Goal: Task Accomplishment & Management: Complete application form

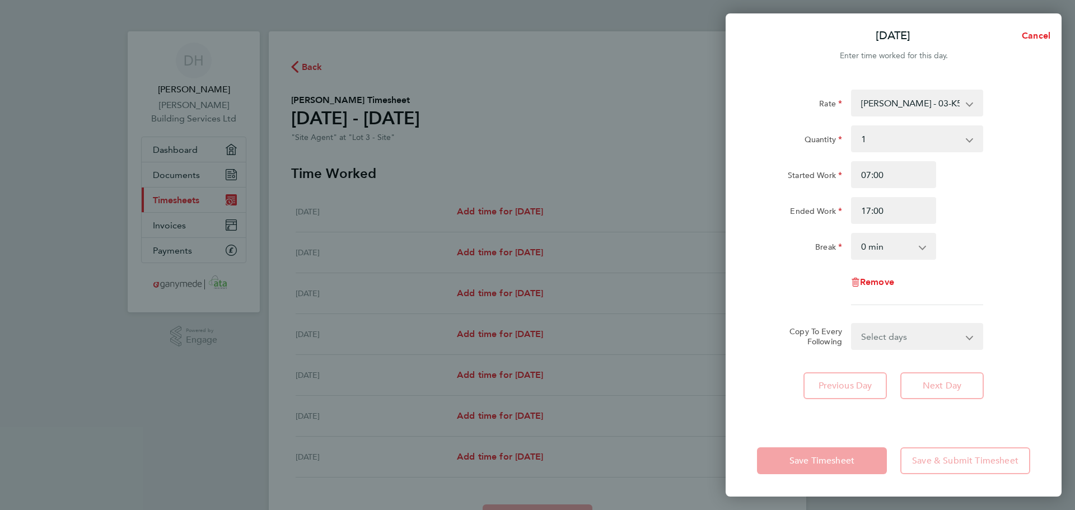
click at [903, 335] on select "Select days Day Weekday (Mon-Fri) Weekend (Sat-Sun) [DATE] [DATE] [DATE] [DATE]…" at bounding box center [911, 336] width 118 height 25
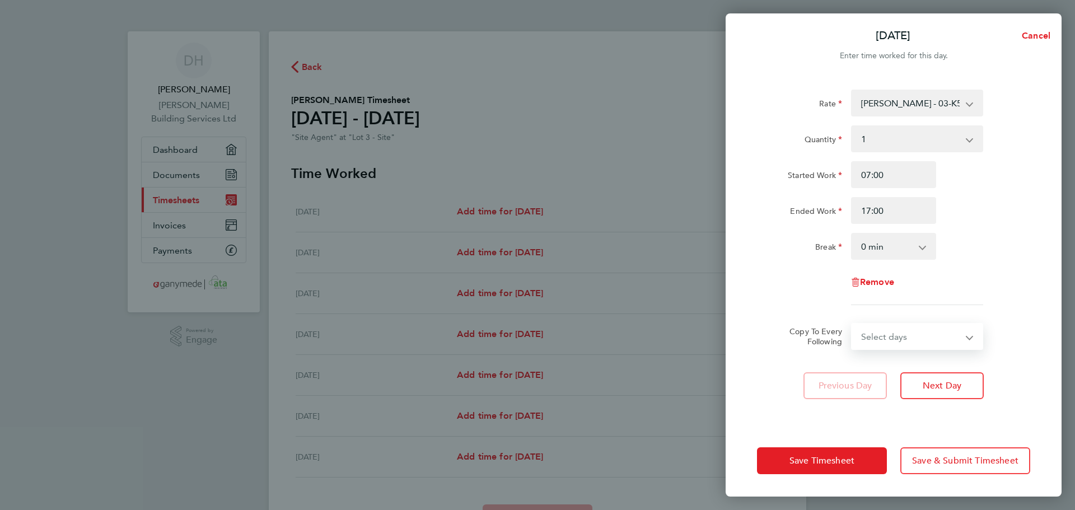
select select "WEEKDAY"
click at [852, 324] on select "Select days Day Weekday (Mon-Fri) Weekend (Sat-Sun) [DATE] [DATE] [DATE] [DATE]…" at bounding box center [911, 336] width 118 height 25
select select "[DATE]"
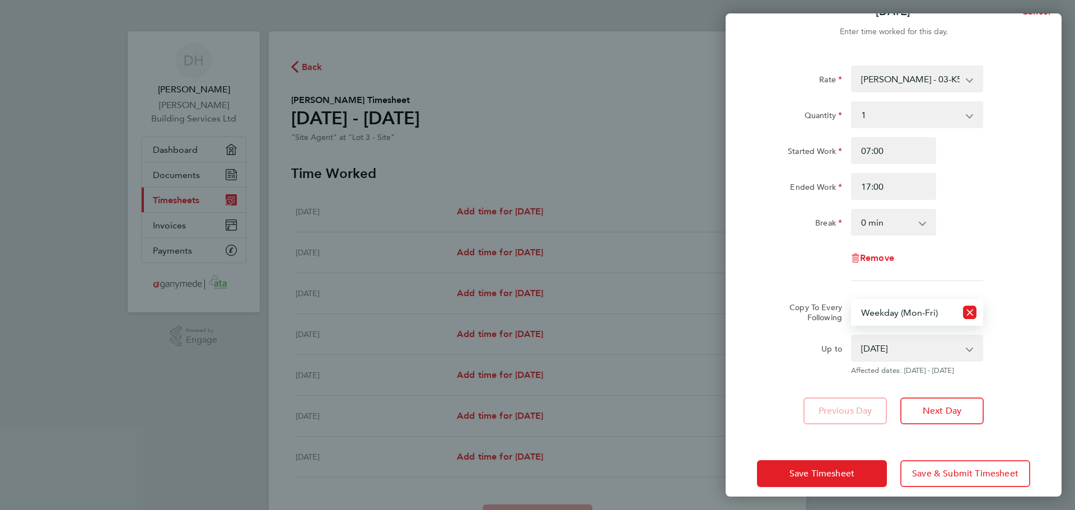
scroll to position [37, 0]
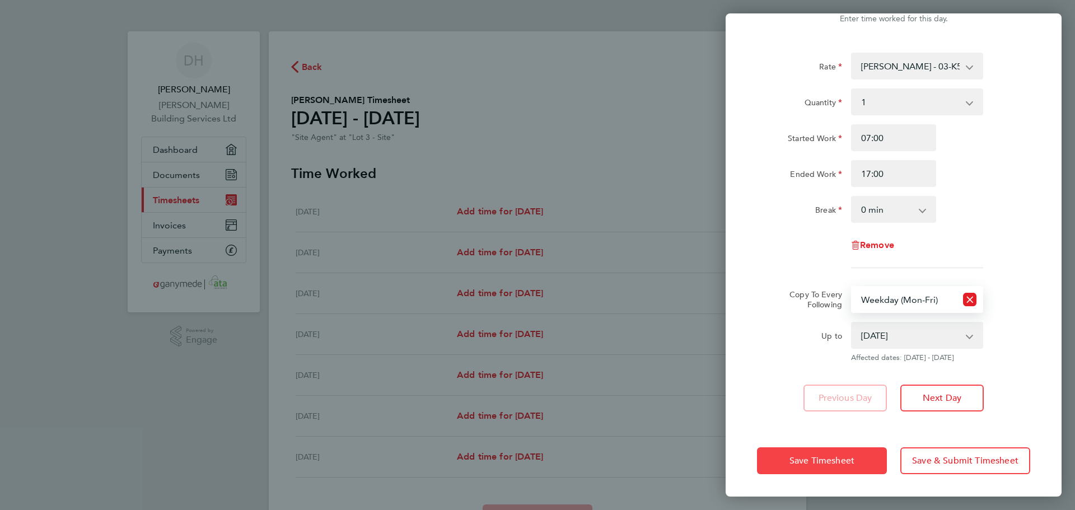
click at [866, 463] on button "Save Timesheet" at bounding box center [822, 460] width 130 height 27
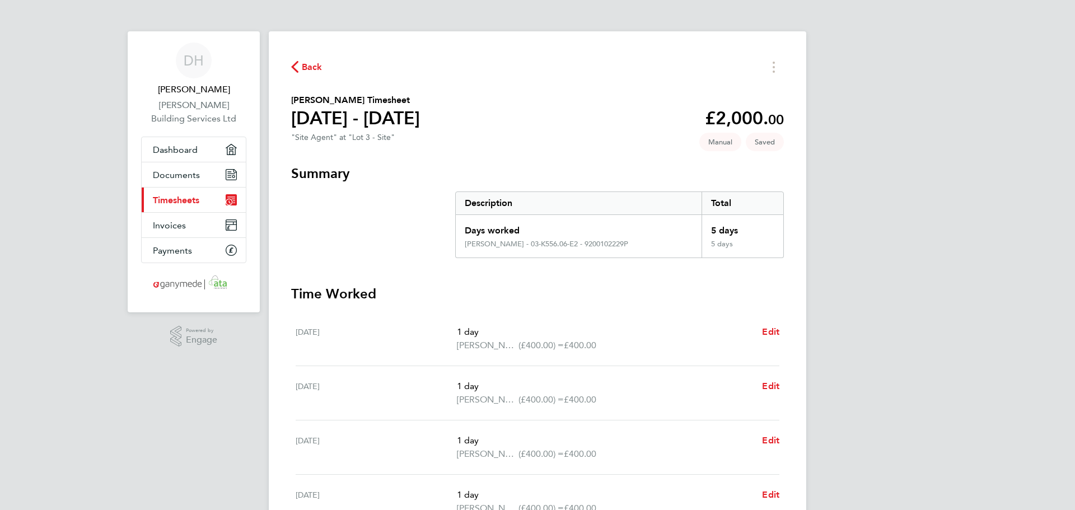
click at [304, 67] on span "Back" at bounding box center [312, 66] width 21 height 13
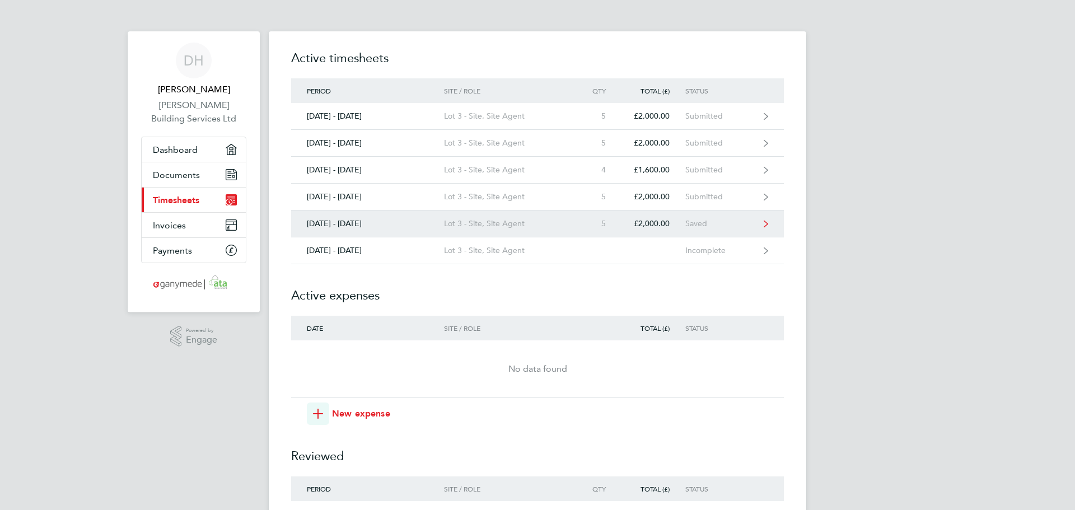
drag, startPoint x: 714, startPoint y: 226, endPoint x: 739, endPoint y: 222, distance: 25.5
click at [714, 226] on div "Saved" at bounding box center [719, 224] width 69 height 10
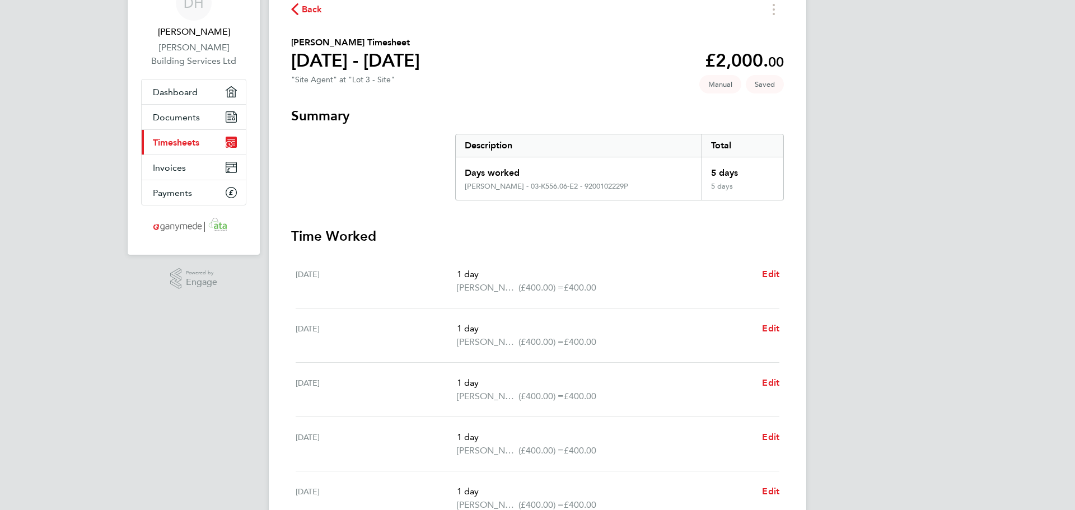
scroll to position [254, 0]
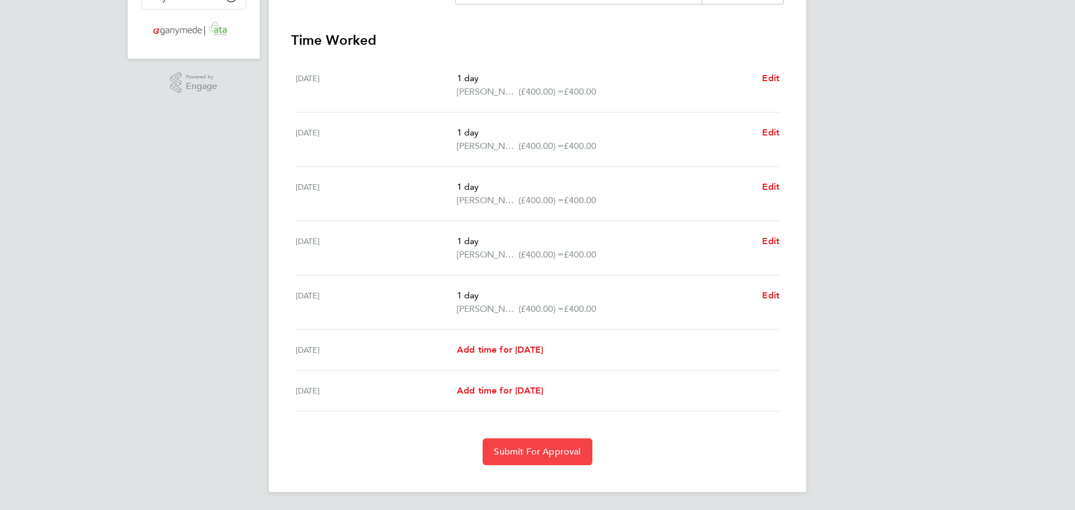
click at [576, 458] on button "Submit For Approval" at bounding box center [536, 451] width 109 height 27
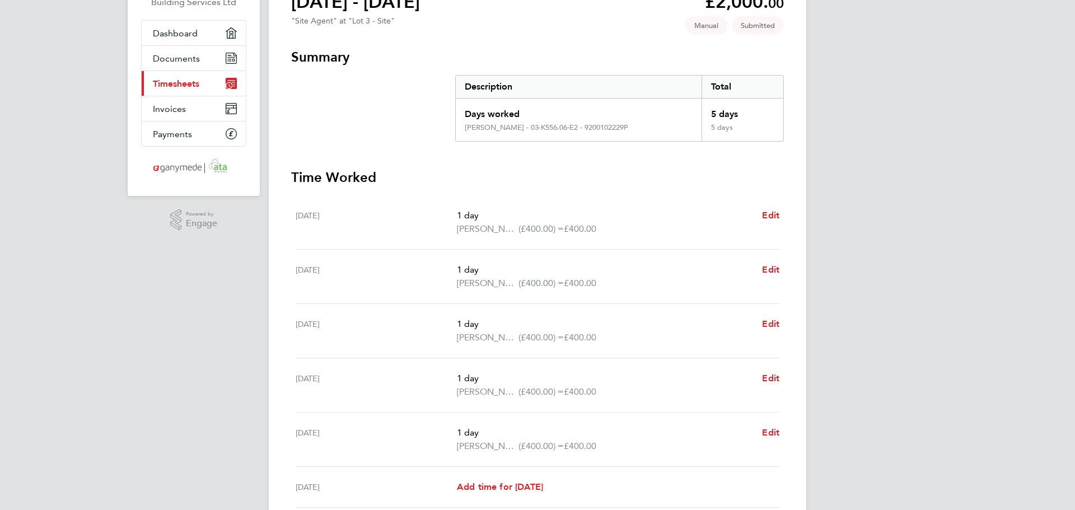
scroll to position [0, 0]
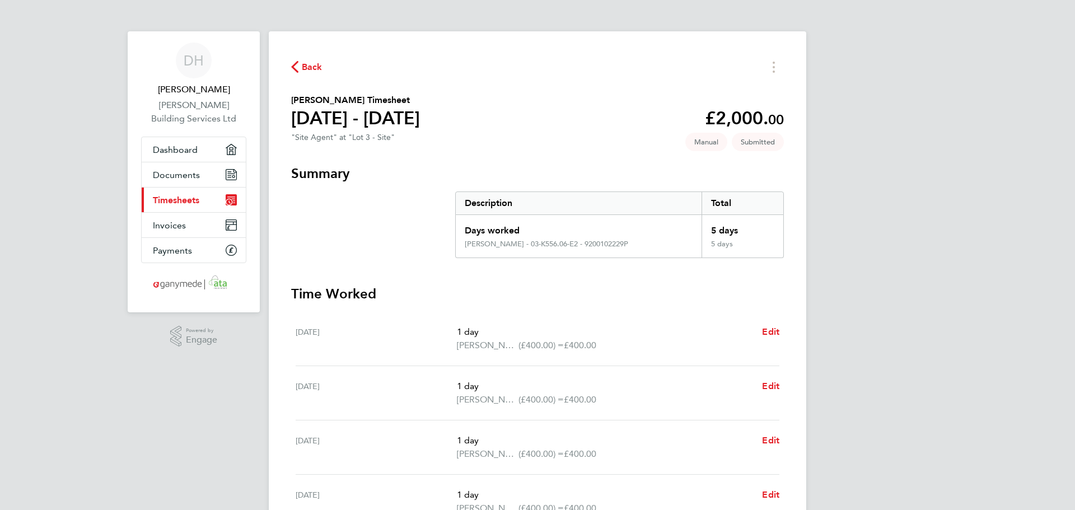
click at [301, 63] on span "Back" at bounding box center [306, 66] width 31 height 11
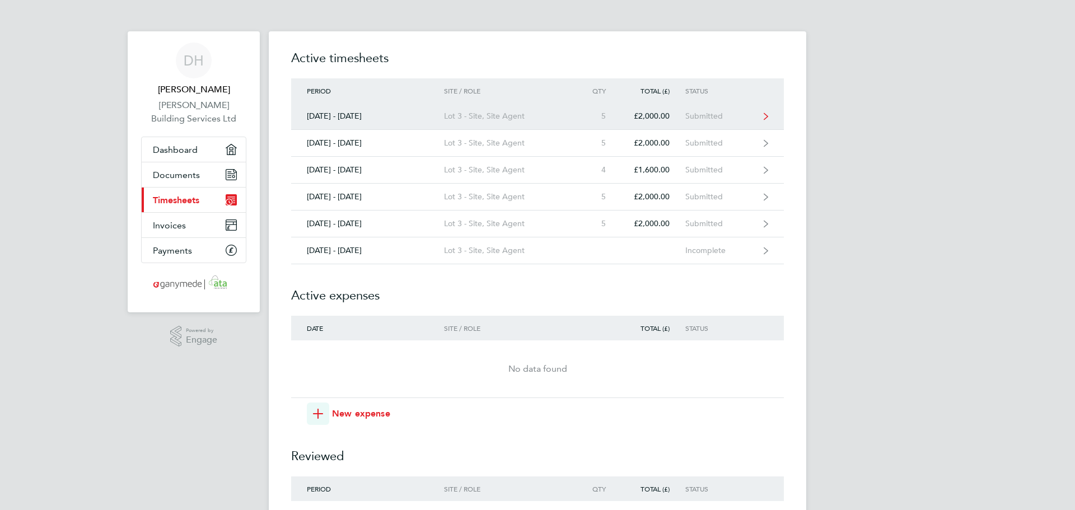
click at [767, 118] on icon at bounding box center [765, 116] width 4 height 8
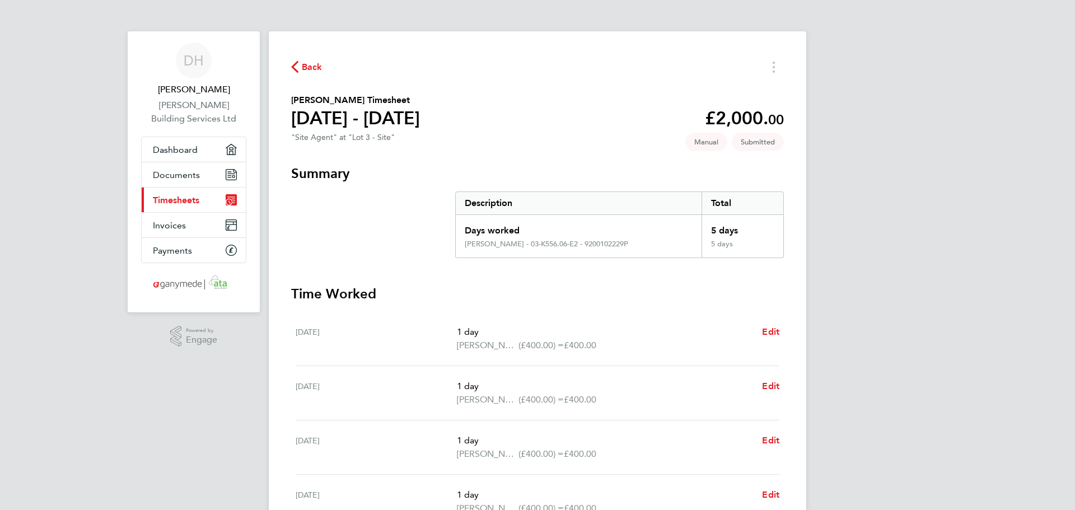
click at [299, 64] on span "Back" at bounding box center [306, 66] width 31 height 11
